Goal: Task Accomplishment & Management: Use online tool/utility

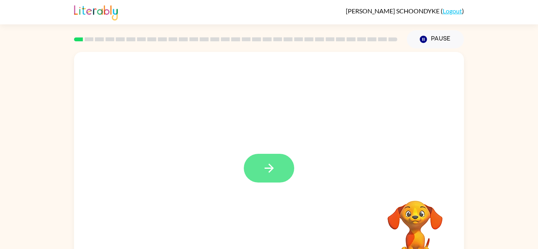
click at [277, 179] on button "button" at bounding box center [269, 168] width 50 height 29
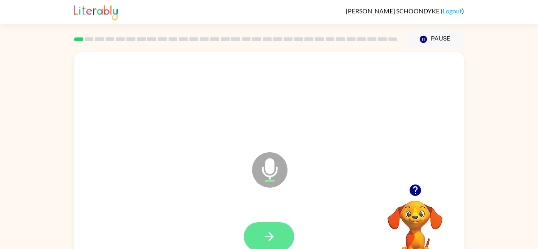
click at [274, 232] on icon "button" at bounding box center [269, 237] width 14 height 14
click at [270, 239] on icon "button" at bounding box center [268, 236] width 9 height 9
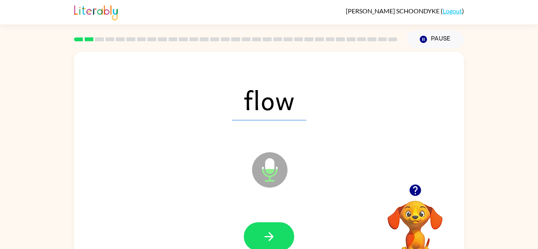
click at [270, 239] on icon "button" at bounding box center [268, 236] width 9 height 9
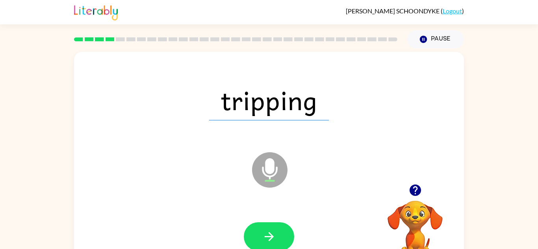
click at [270, 239] on icon "button" at bounding box center [268, 236] width 9 height 9
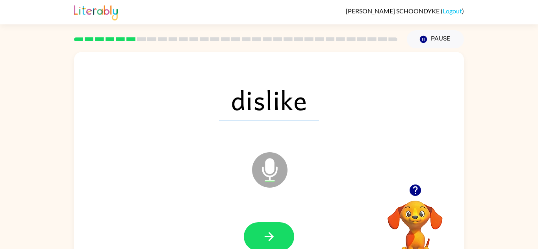
click at [270, 239] on icon "button" at bounding box center [268, 236] width 9 height 9
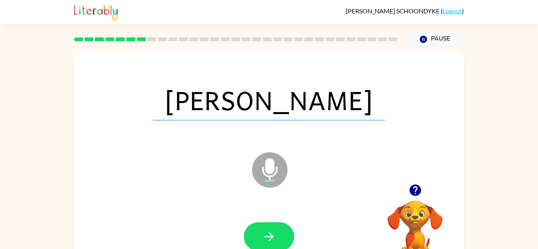
click at [270, 239] on icon "button" at bounding box center [268, 236] width 9 height 9
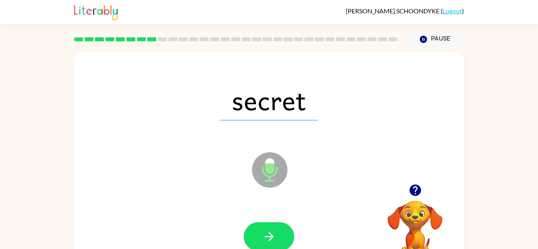
click at [270, 239] on icon "button" at bounding box center [268, 236] width 9 height 9
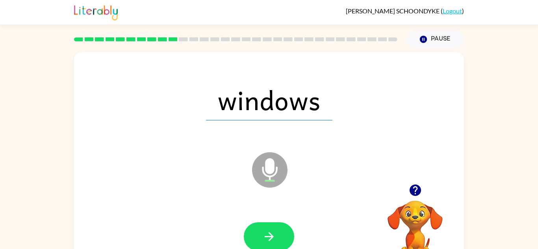
click at [270, 239] on icon "button" at bounding box center [268, 236] width 9 height 9
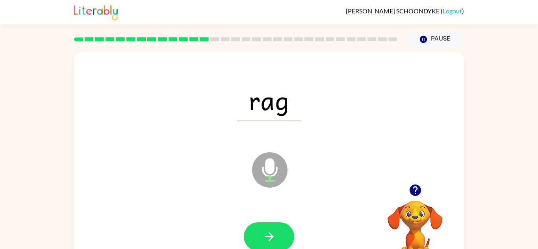
click at [270, 239] on icon "button" at bounding box center [268, 236] width 9 height 9
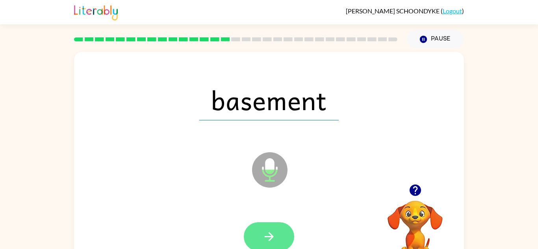
click at [270, 239] on icon "button" at bounding box center [268, 236] width 9 height 9
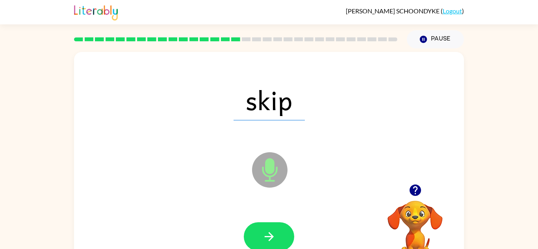
click at [342, 184] on icon "Microphone The Microphone is here when it is your turn to talk" at bounding box center [309, 179] width 118 height 59
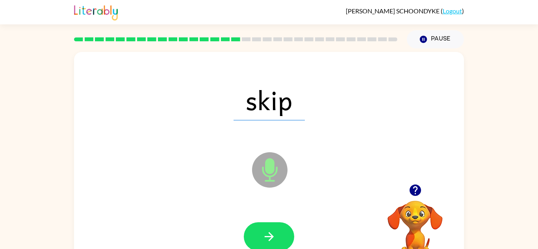
click at [342, 184] on icon "Microphone The Microphone is here when it is your turn to talk" at bounding box center [309, 179] width 118 height 59
click at [275, 231] on icon "button" at bounding box center [269, 237] width 14 height 14
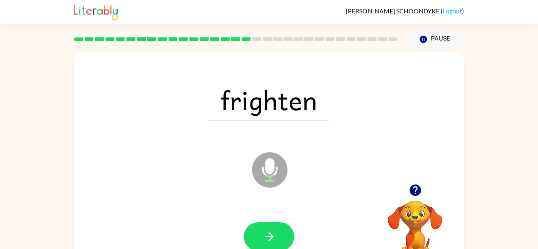
click at [275, 231] on icon "button" at bounding box center [269, 237] width 14 height 14
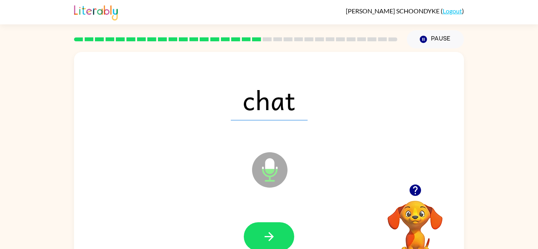
click at [275, 231] on icon "button" at bounding box center [269, 237] width 14 height 14
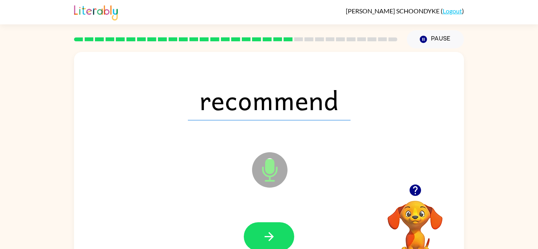
click at [275, 231] on icon "button" at bounding box center [269, 237] width 14 height 14
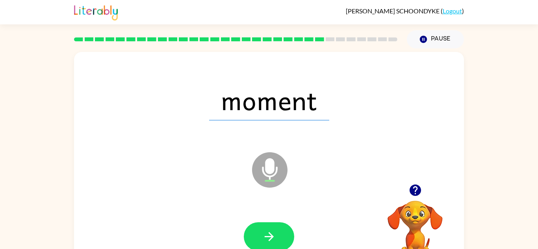
click at [275, 231] on icon "button" at bounding box center [269, 237] width 14 height 14
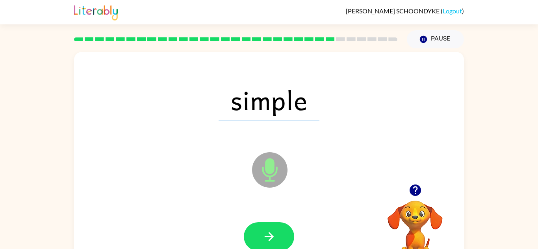
click at [275, 231] on icon "button" at bounding box center [269, 237] width 14 height 14
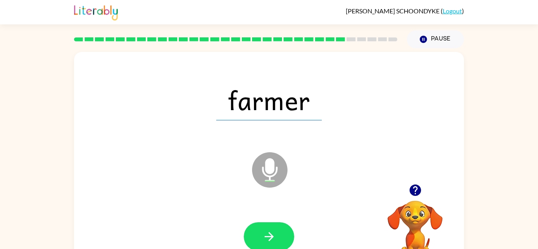
click at [275, 231] on icon "button" at bounding box center [269, 237] width 14 height 14
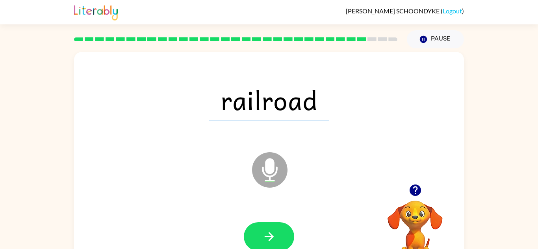
click at [275, 231] on icon "button" at bounding box center [269, 237] width 14 height 14
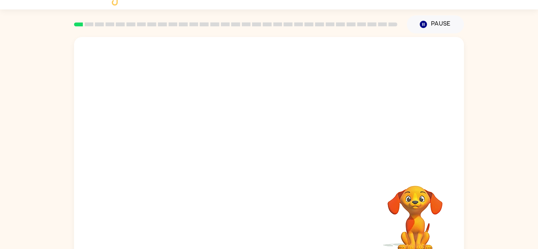
scroll to position [17, 0]
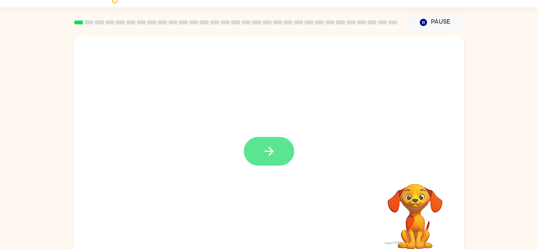
click at [256, 162] on button "button" at bounding box center [269, 151] width 50 height 29
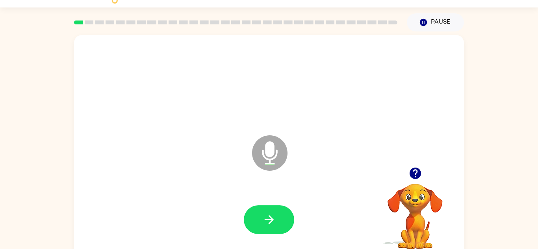
click at [256, 162] on icon at bounding box center [269, 152] width 35 height 35
click at [254, 224] on button "button" at bounding box center [269, 220] width 50 height 29
click at [416, 179] on icon "button" at bounding box center [414, 173] width 11 height 11
click at [281, 213] on button "button" at bounding box center [269, 220] width 50 height 29
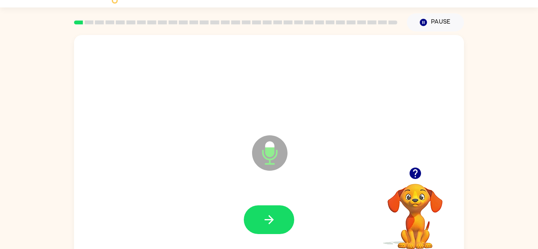
click at [281, 213] on button "button" at bounding box center [269, 220] width 50 height 29
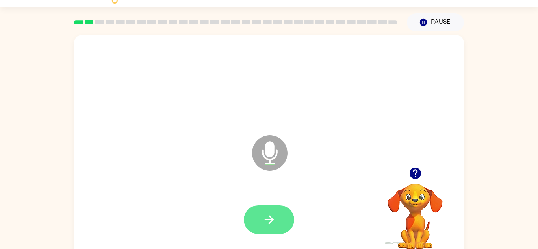
click at [280, 210] on button "button" at bounding box center [269, 220] width 50 height 29
click at [264, 210] on button "button" at bounding box center [269, 220] width 50 height 29
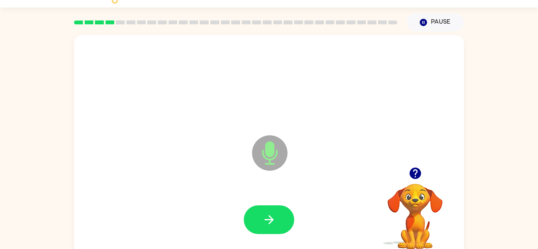
click at [264, 210] on button "button" at bounding box center [269, 220] width 50 height 29
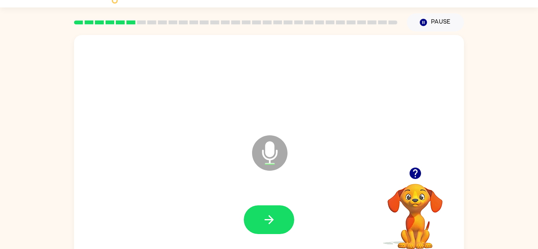
click at [264, 210] on button "button" at bounding box center [269, 220] width 50 height 29
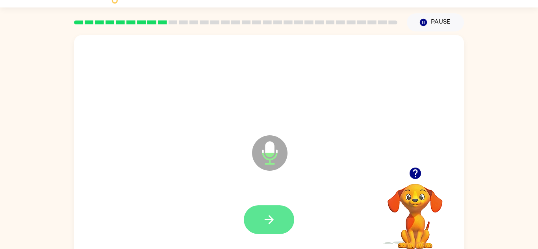
click at [264, 210] on button "button" at bounding box center [269, 220] width 50 height 29
click at [264, 210] on div at bounding box center [269, 220] width 50 height 29
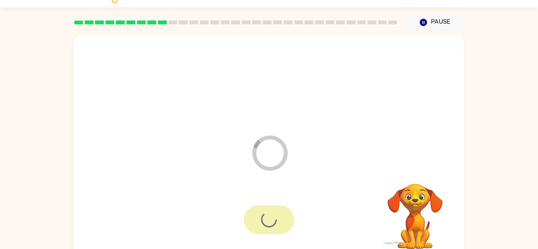
click at [264, 210] on div at bounding box center [269, 220] width 50 height 29
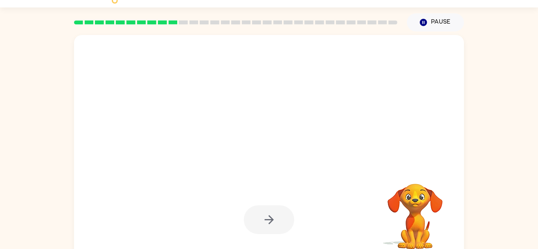
click at [264, 210] on div at bounding box center [269, 220] width 50 height 29
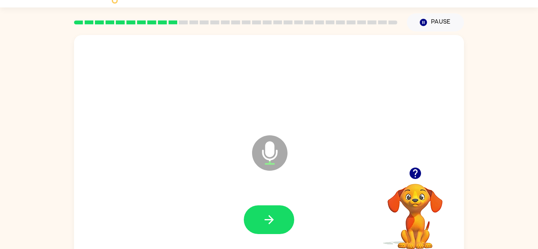
click at [264, 210] on button "button" at bounding box center [269, 220] width 50 height 29
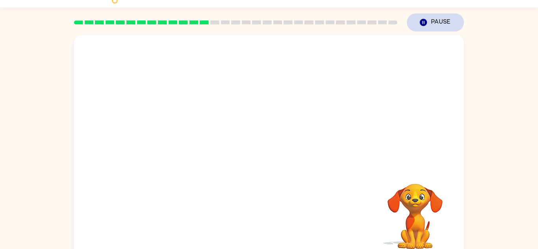
click at [430, 25] on button "Pause Pause" at bounding box center [435, 22] width 57 height 18
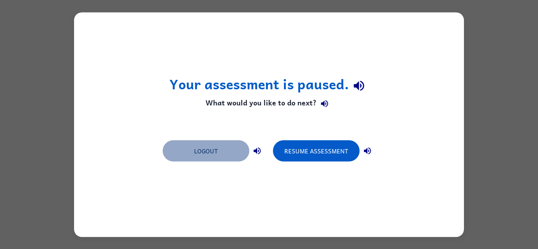
click at [210, 152] on button "Logout" at bounding box center [206, 150] width 87 height 21
